Goal: Find specific page/section: Find specific page/section

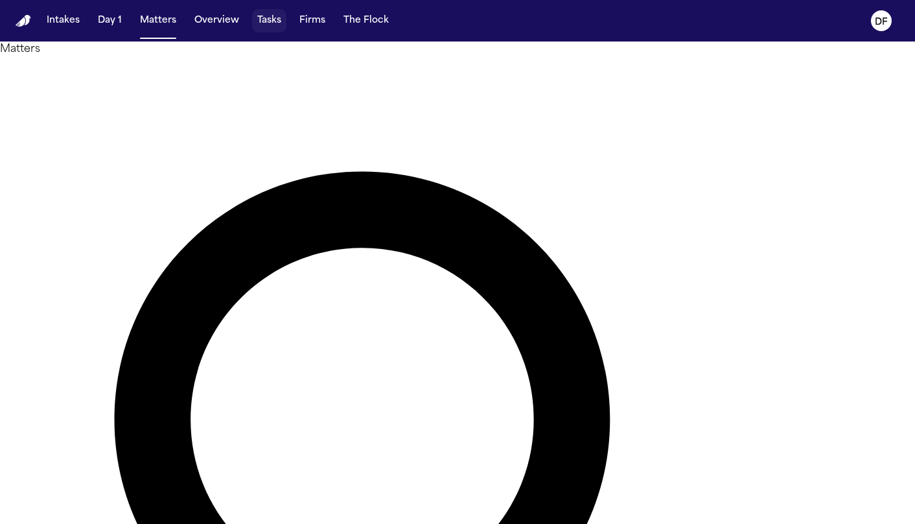
click at [263, 19] on button "Tasks" at bounding box center [269, 20] width 34 height 23
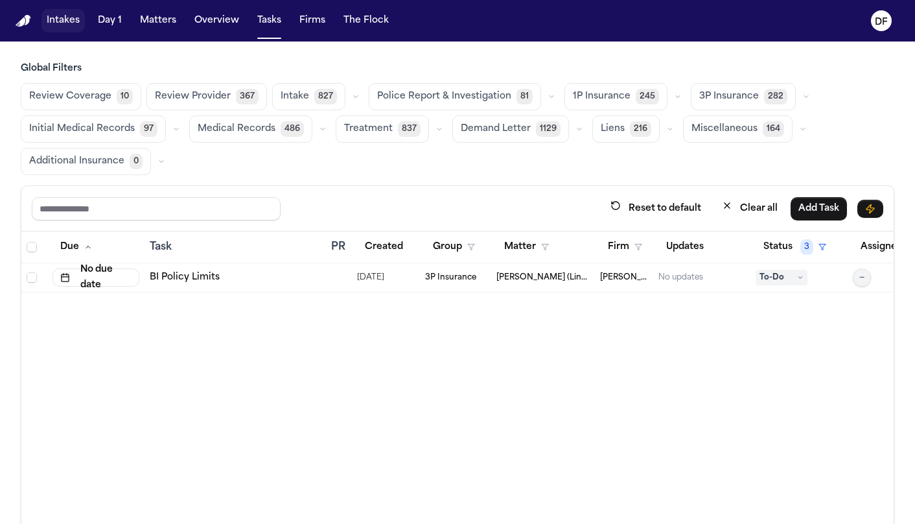
click at [64, 19] on button "Intakes" at bounding box center [62, 20] width 43 height 23
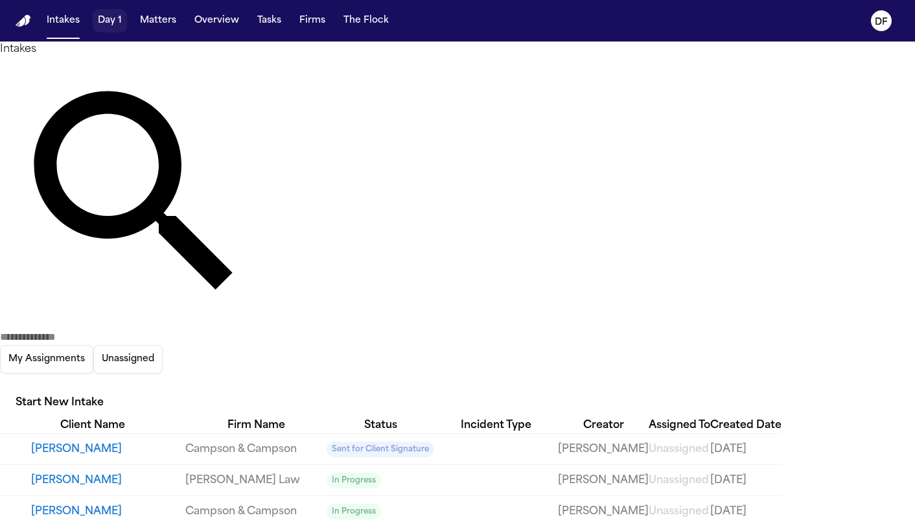
click at [113, 21] on button "Day 1" at bounding box center [110, 20] width 34 height 23
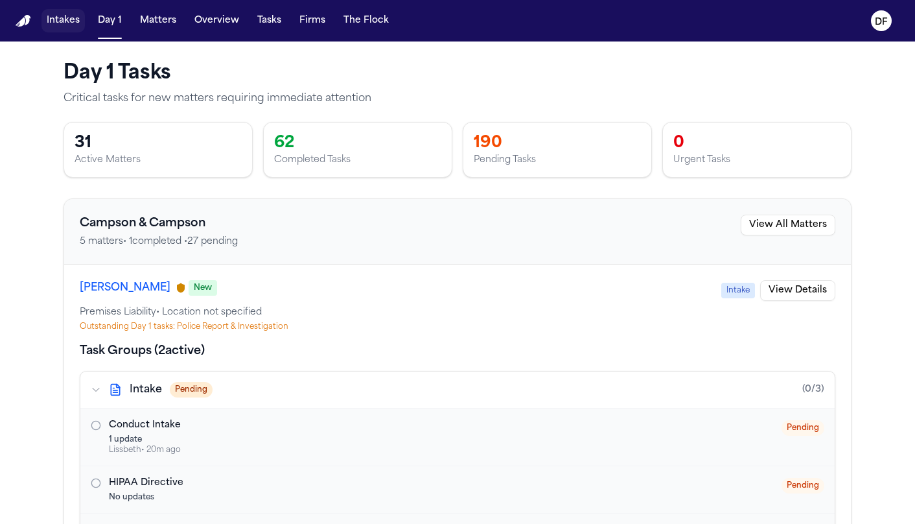
click at [73, 21] on button "Intakes" at bounding box center [62, 20] width 43 height 23
